Goal: Information Seeking & Learning: Check status

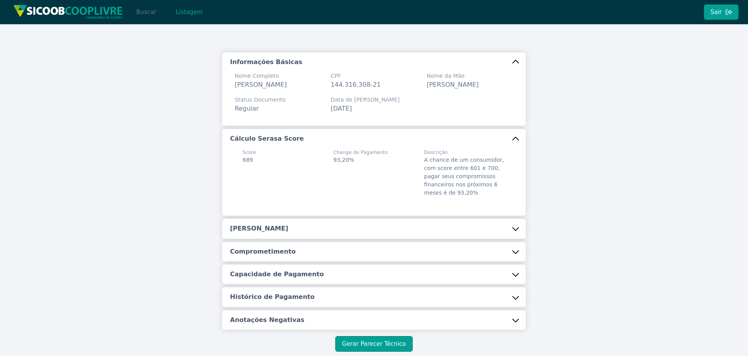
click at [140, 11] on button "Buscar" at bounding box center [145, 12] width 33 height 16
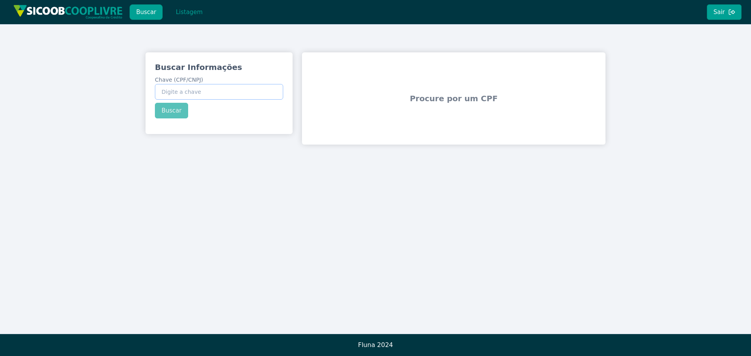
click at [228, 91] on input "Chave (CPF/CNPJ)" at bounding box center [219, 92] width 128 height 16
paste input "28.062.091/0001-09"
click at [159, 113] on div "Buscar Informações Chave (CPF/CNPJ) 28.062.091/0001-09 Buscar" at bounding box center [219, 89] width 147 height 75
click at [168, 115] on button "Buscar" at bounding box center [171, 111] width 33 height 16
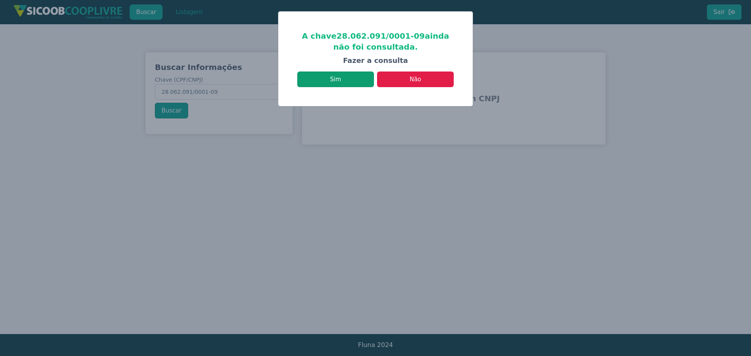
click at [358, 79] on button "Sim" at bounding box center [335, 80] width 77 height 16
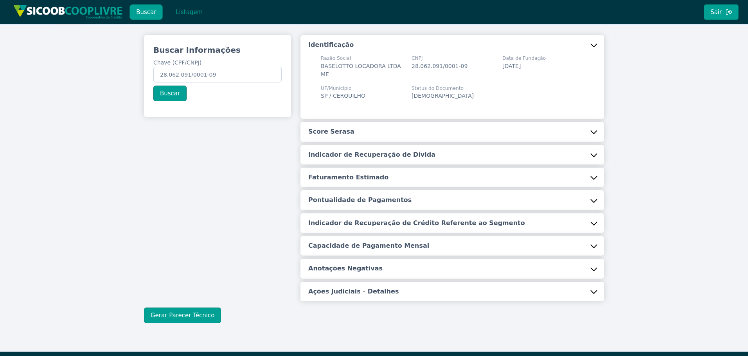
scroll to position [27, 0]
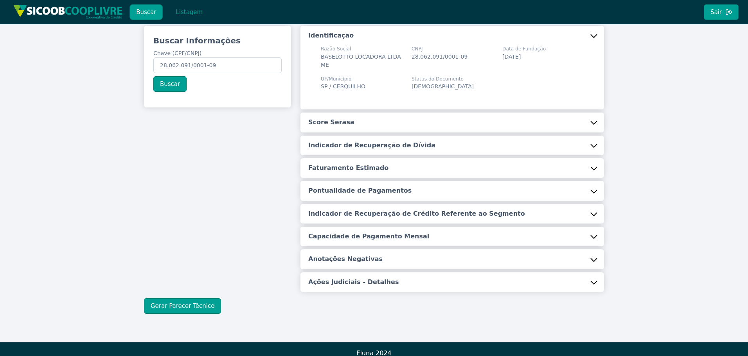
click at [411, 113] on button "Score Serasa" at bounding box center [452, 123] width 304 height 20
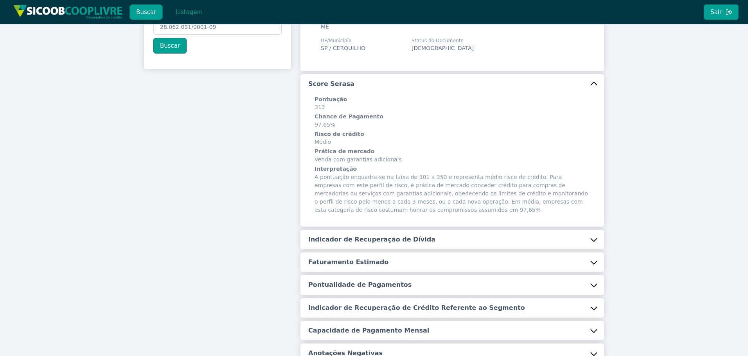
scroll to position [144, 0]
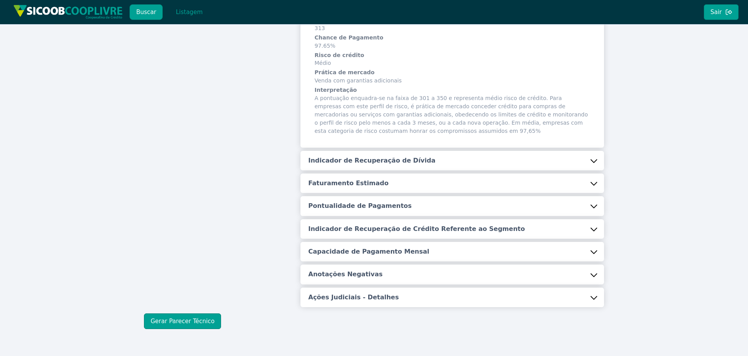
click at [402, 158] on button "Indicador de Recuperação de Dívida" at bounding box center [452, 161] width 304 height 20
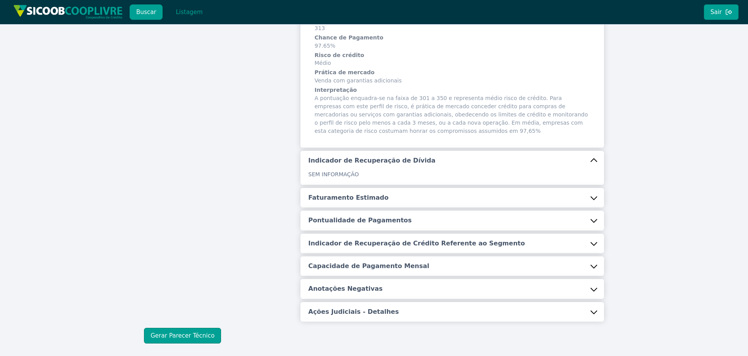
click at [376, 196] on button "Faturamento Estimado" at bounding box center [452, 198] width 304 height 20
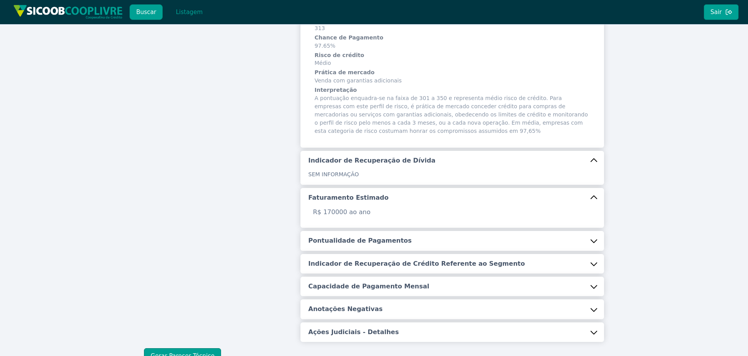
click at [359, 231] on button "Pontualidade de Pagamentos" at bounding box center [452, 241] width 304 height 20
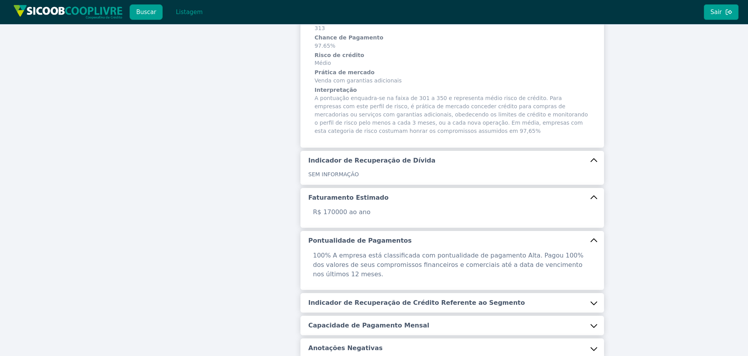
click at [379, 299] on h5 "Indicador de Recuperação de Crédito Referente ao Segmento" at bounding box center [416, 303] width 217 height 9
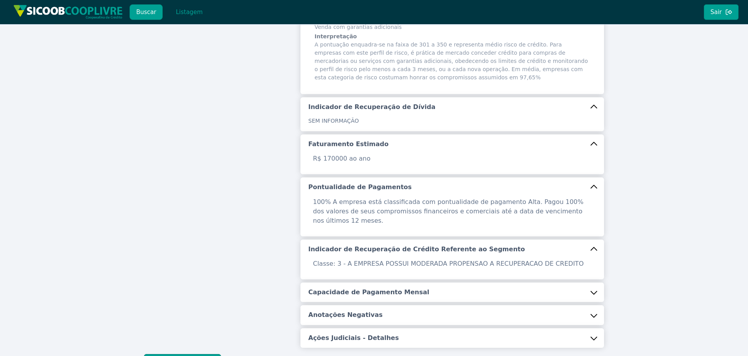
scroll to position [244, 0]
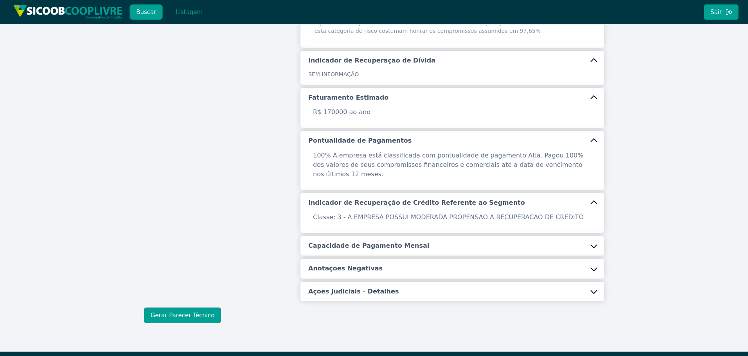
click at [329, 242] on h5 "Capacidade de Pagamento Mensal" at bounding box center [368, 246] width 121 height 9
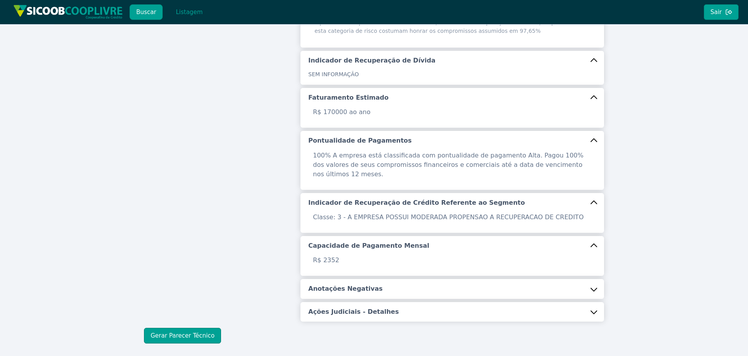
click at [325, 285] on h5 "Anotações Negativas" at bounding box center [345, 289] width 74 height 9
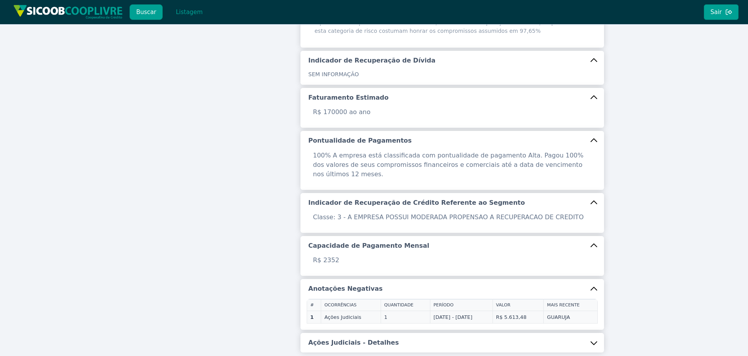
click at [338, 311] on td "Ações Judiciais" at bounding box center [351, 317] width 60 height 13
click at [377, 333] on button "Ações Judiciais - Detalhes" at bounding box center [452, 343] width 304 height 20
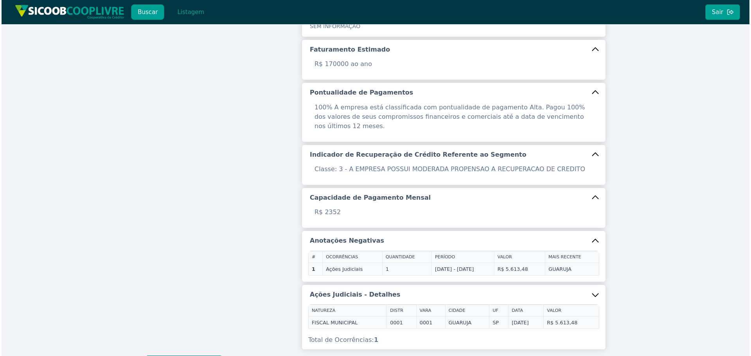
scroll to position [343, 0]
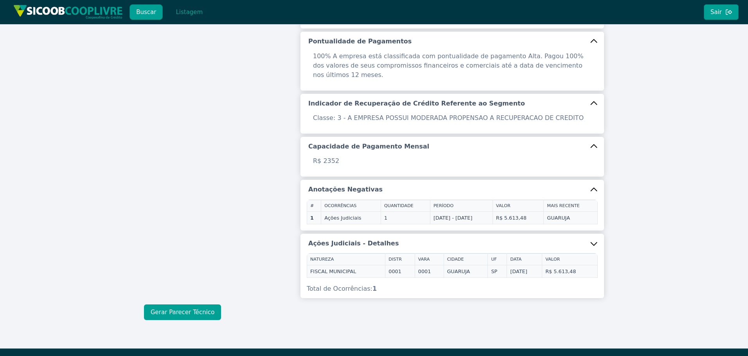
click at [183, 305] on button "Gerar Parecer Técnico" at bounding box center [182, 313] width 77 height 16
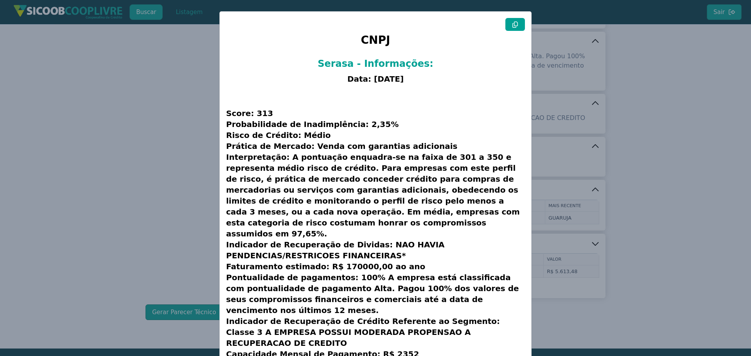
click at [515, 29] on button at bounding box center [515, 24] width 20 height 13
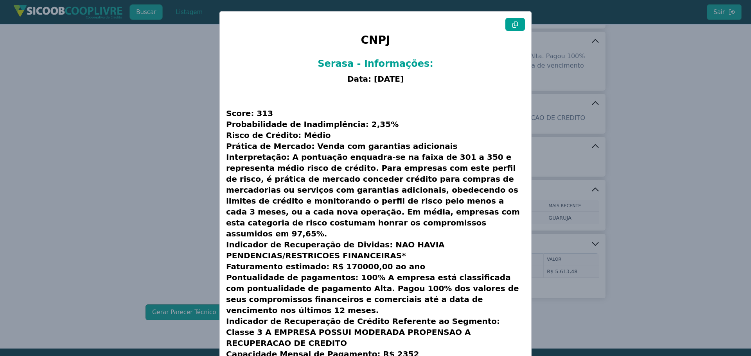
click at [127, 189] on modal-container "CNPJ Serasa - Informações: Data: [DATE] Score: 313 Probabilidade de Inadimplênc…" at bounding box center [375, 178] width 751 height 356
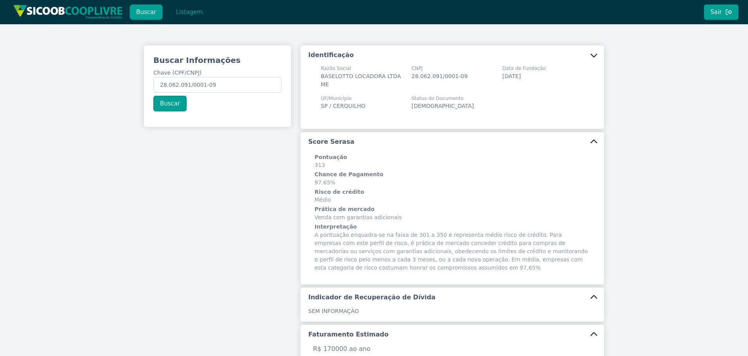
scroll to position [0, 0]
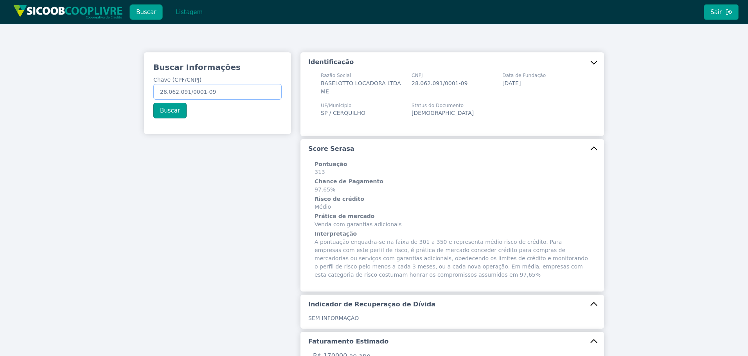
drag, startPoint x: 237, startPoint y: 88, endPoint x: 40, endPoint y: 79, distance: 197.7
click at [40, 79] on div "Buscar Informações Chave (CPF/CNPJ) 28.062.091/0001-09 Buscar Identificação Raz…" at bounding box center [374, 358] width 748 height 668
paste input "31.910.220/2500-75"
drag, startPoint x: 133, startPoint y: 84, endPoint x: 11, endPoint y: 69, distance: 123.3
click at [3, 67] on div "Buscar Informações Chave (CPF/CNPJ) 31.910.220/2500-75 Buscar Identificação Raz…" at bounding box center [374, 358] width 748 height 668
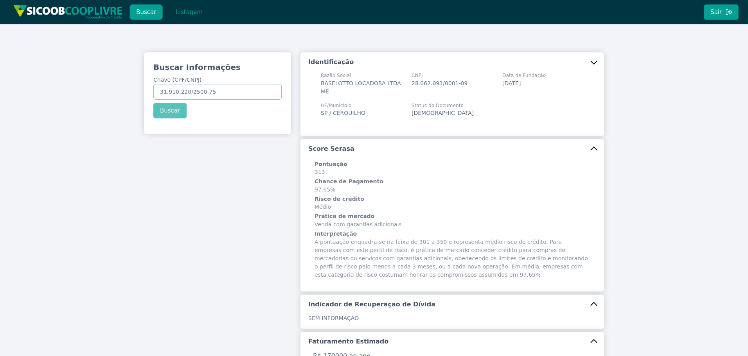
paste input "292.488.758-58"
type input "292.488.758-58"
click at [153, 111] on div "Buscar Informações Chave (CPF/CNPJ) 292.488.758-58 Buscar" at bounding box center [217, 89] width 147 height 75
click at [162, 112] on button "Buscar" at bounding box center [169, 111] width 33 height 16
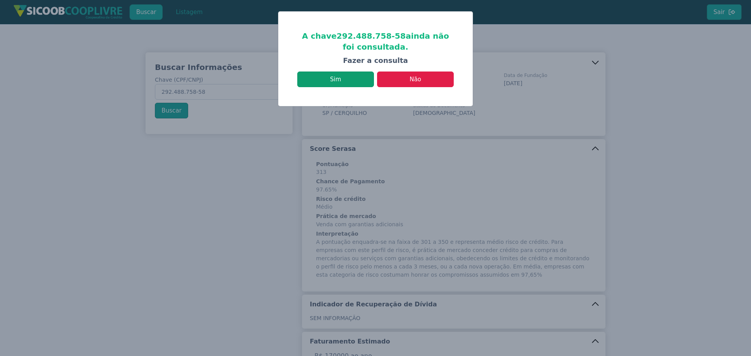
click at [352, 80] on button "Sim" at bounding box center [335, 80] width 77 height 16
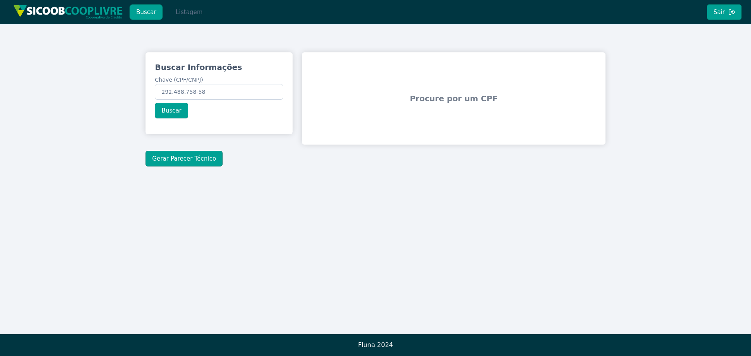
click at [181, 8] on button "Listagem" at bounding box center [189, 12] width 40 height 16
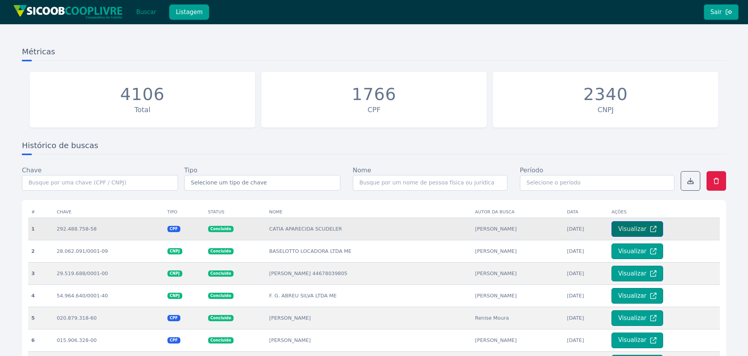
click at [639, 233] on button "Visualizar" at bounding box center [637, 229] width 52 height 16
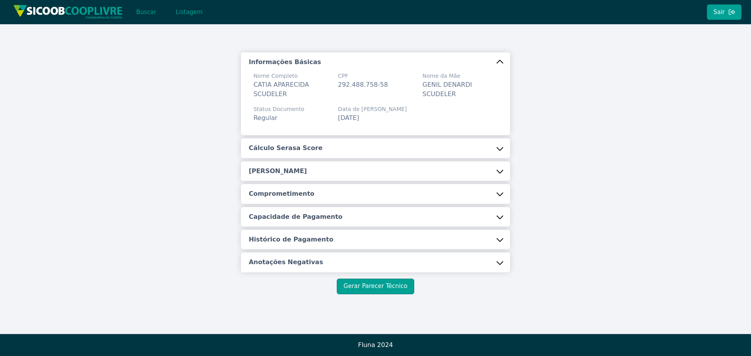
click at [423, 139] on button "Cálculo Serasa Score" at bounding box center [375, 148] width 269 height 20
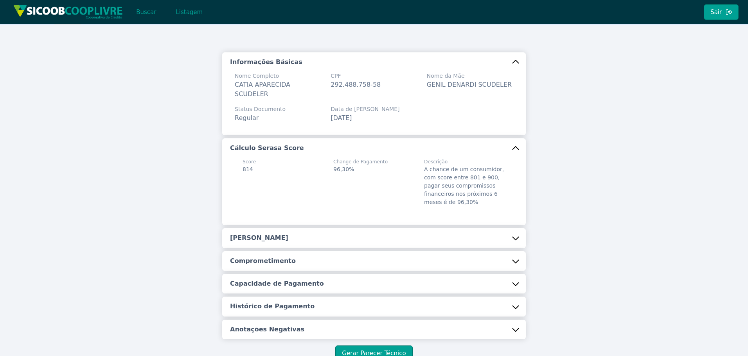
click at [330, 228] on button "[PERSON_NAME]" at bounding box center [374, 238] width 304 height 20
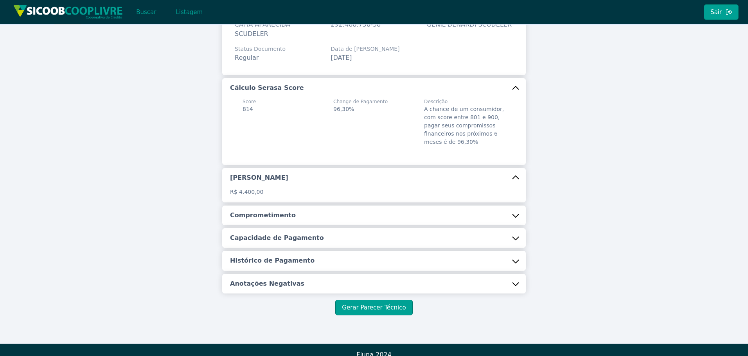
scroll to position [61, 0]
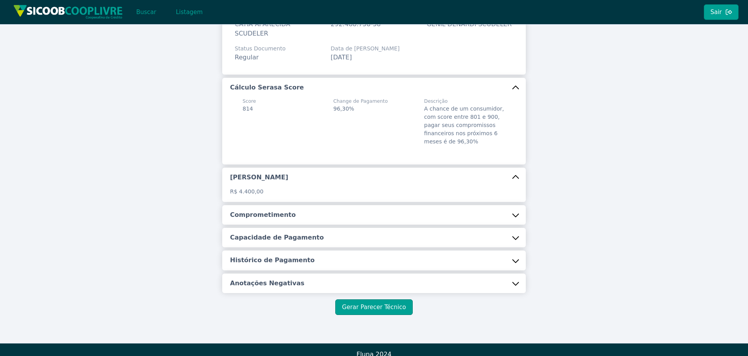
click at [284, 211] on h5 "Comprometimento" at bounding box center [263, 215] width 66 height 9
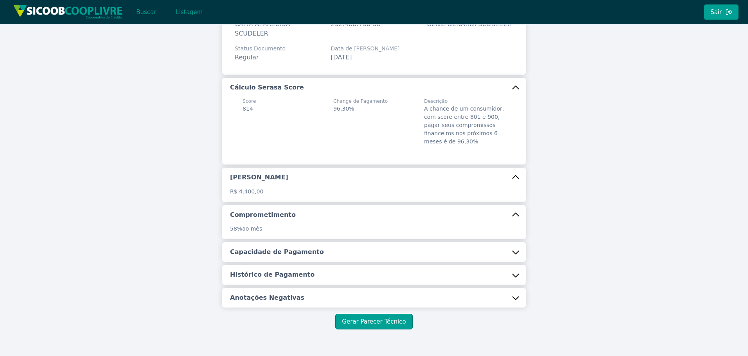
click at [291, 248] on h5 "Capacidade de Pagamento" at bounding box center [277, 252] width 94 height 9
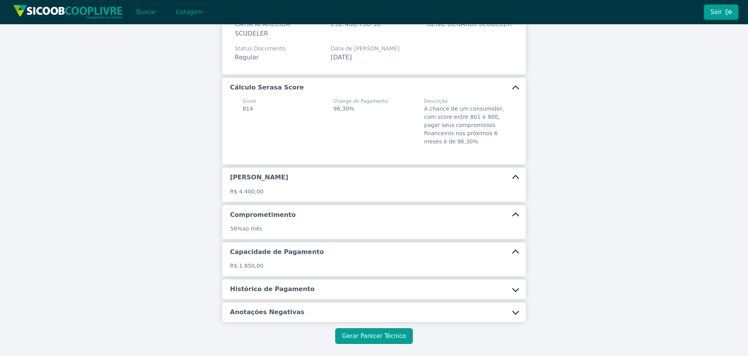
click at [297, 285] on h5 "Histórico de Pagamento" at bounding box center [272, 289] width 84 height 9
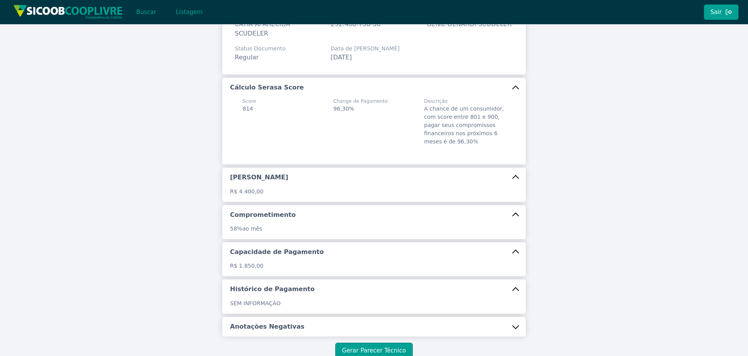
click at [274, 323] on h5 "Anotações Negativas" at bounding box center [267, 327] width 74 height 9
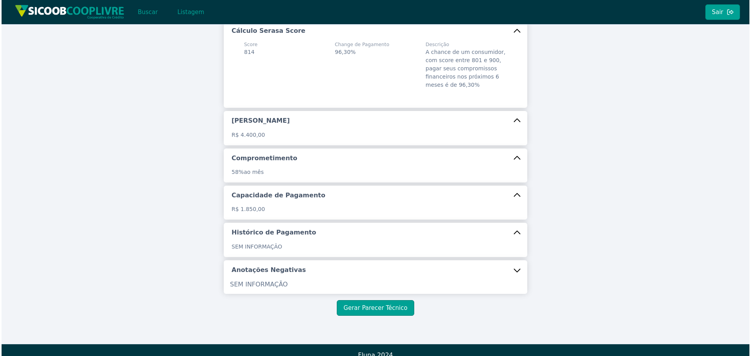
scroll to position [118, 0]
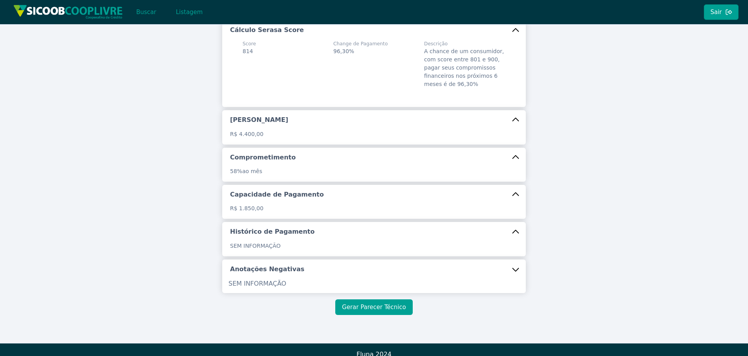
click at [382, 300] on button "Gerar Parecer Técnico" at bounding box center [373, 308] width 77 height 16
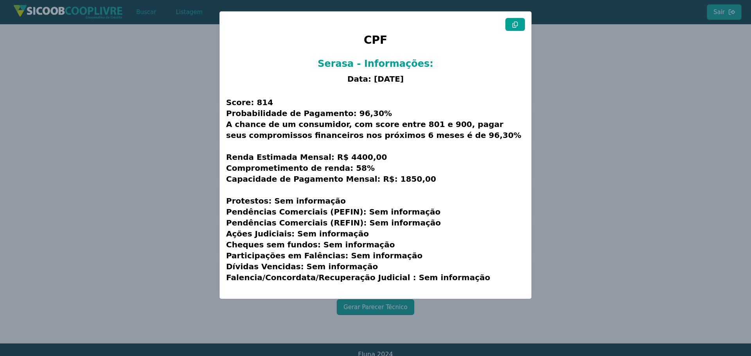
click at [500, 14] on div "CPF Serasa - Informações: Data: [DATE] Score: 814 Probabilidade de Pagamento: 9…" at bounding box center [375, 155] width 311 height 287
click at [514, 25] on icon at bounding box center [515, 25] width 6 height 6
